Goal: Information Seeking & Learning: Compare options

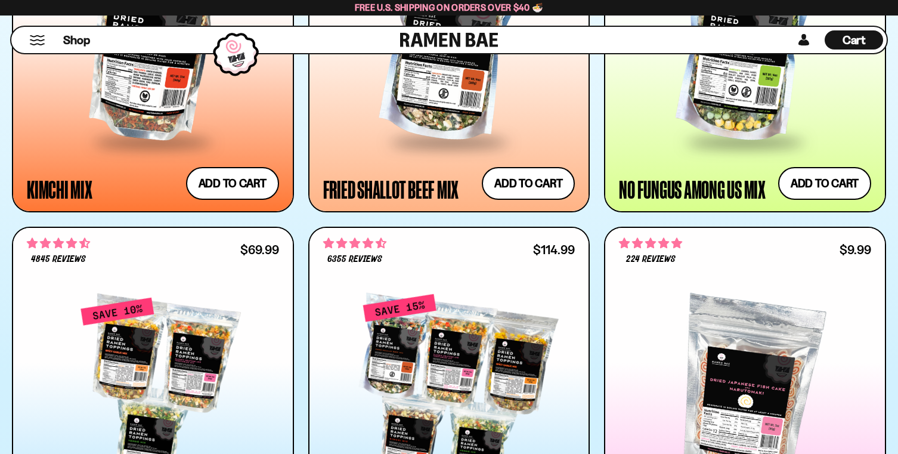
scroll to position [1098, 0]
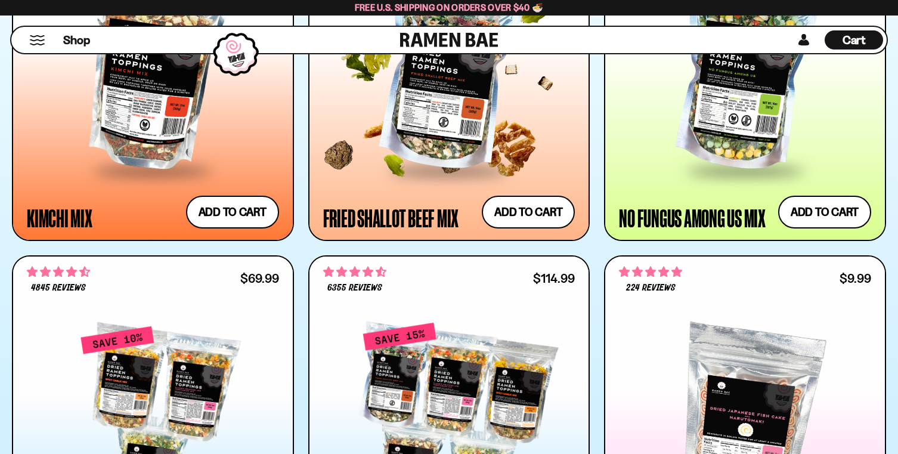
click at [478, 169] on div at bounding box center [449, 70] width 252 height 197
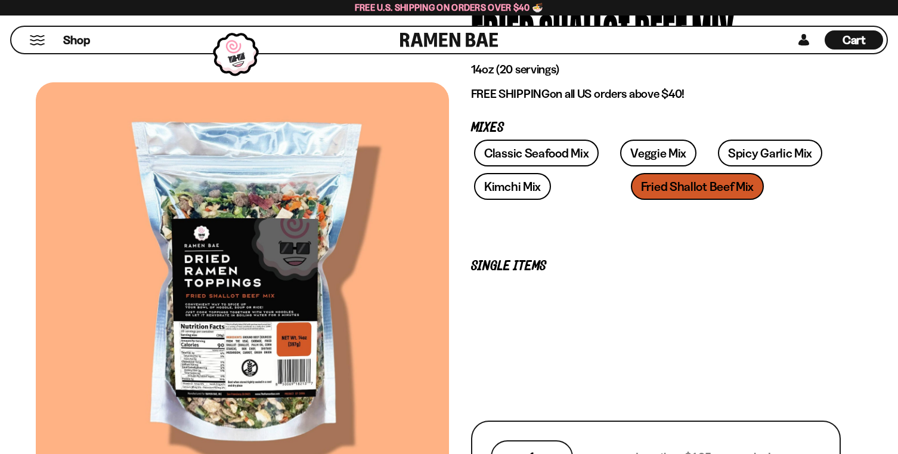
scroll to position [135, 0]
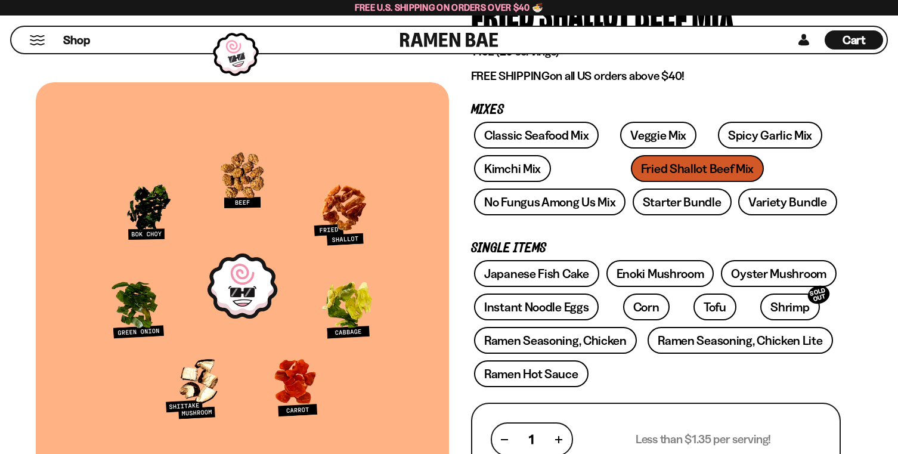
click at [280, 168] on div at bounding box center [242, 285] width 413 height 407
click at [718, 149] on link "Spicy Garlic Mix" at bounding box center [770, 135] width 104 height 27
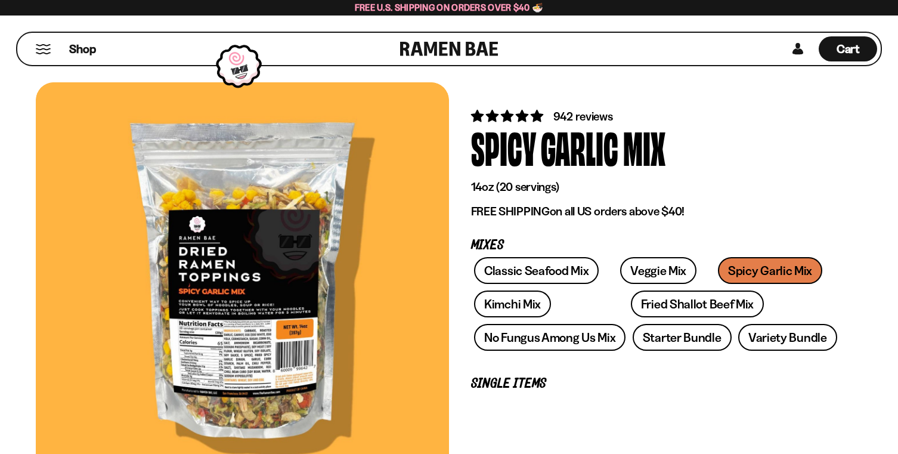
scroll to position [1, 0]
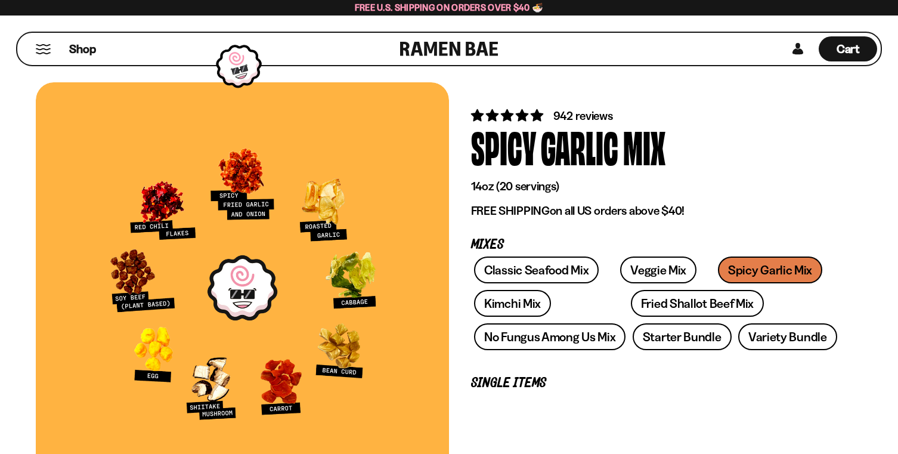
click at [796, 151] on div "Spicy Garlic Mix" at bounding box center [656, 146] width 370 height 45
click at [599, 283] on link "Classic Seafood Mix" at bounding box center [536, 270] width 125 height 27
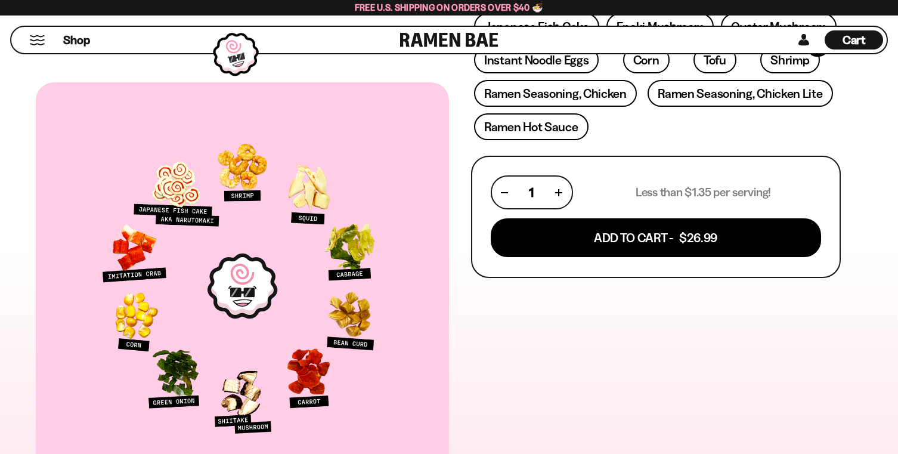
scroll to position [383, 0]
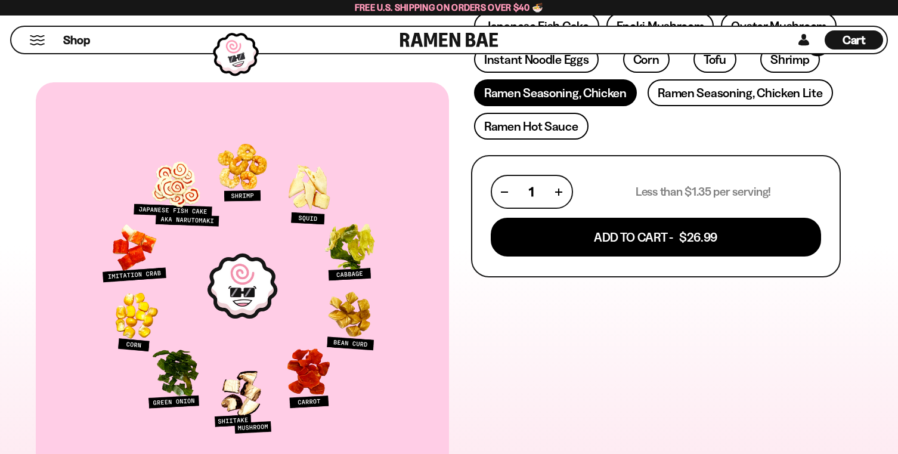
click at [592, 106] on link "Ramen Seasoning, Chicken" at bounding box center [555, 92] width 163 height 27
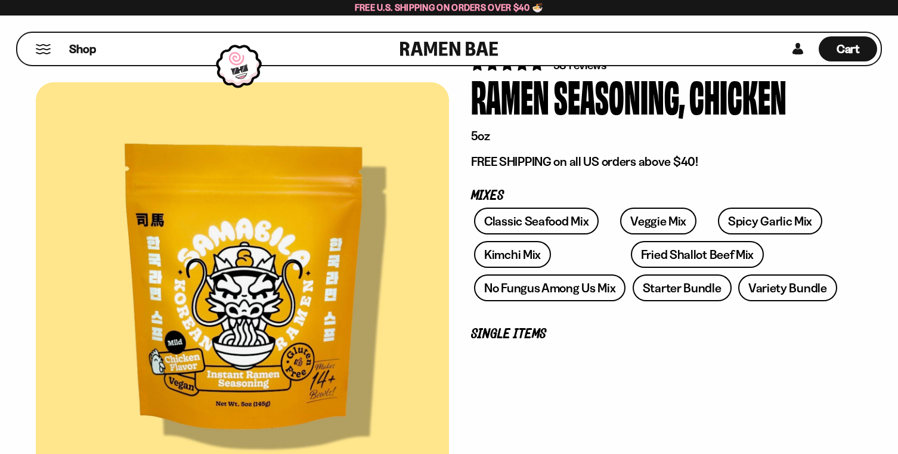
scroll to position [54, 0]
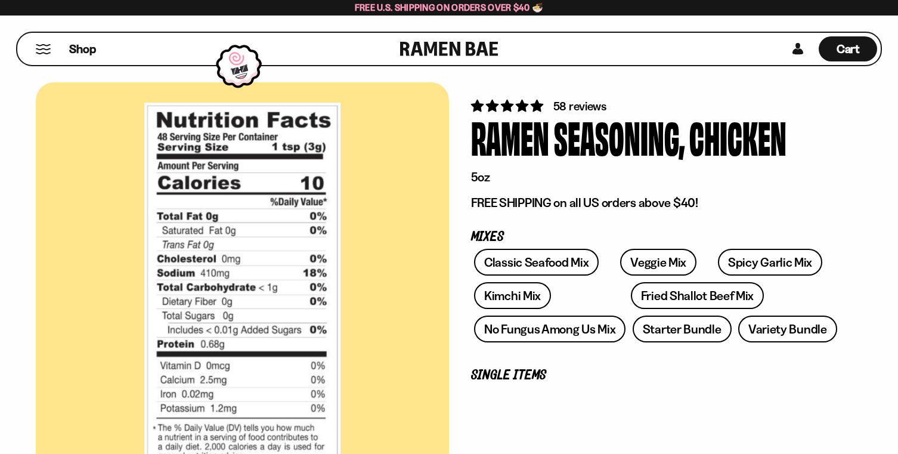
scroll to position [0, 0]
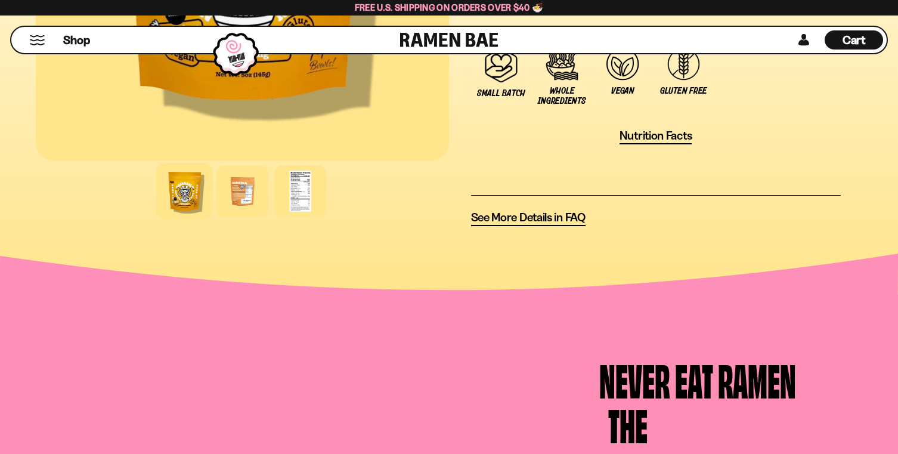
scroll to position [866, 0]
